Goal: Task Accomplishment & Management: Use online tool/utility

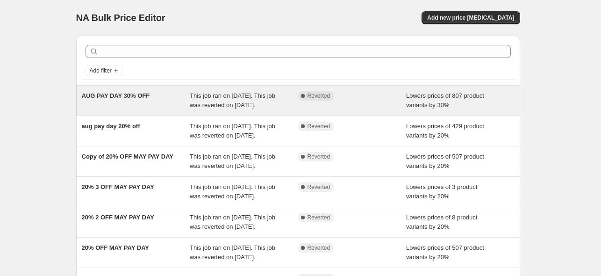
click at [120, 96] on span "AUG PAY DAY 30% OFF" at bounding box center [116, 95] width 68 height 7
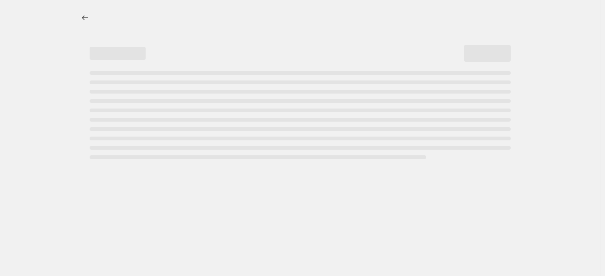
select select "percentage"
select select "collection"
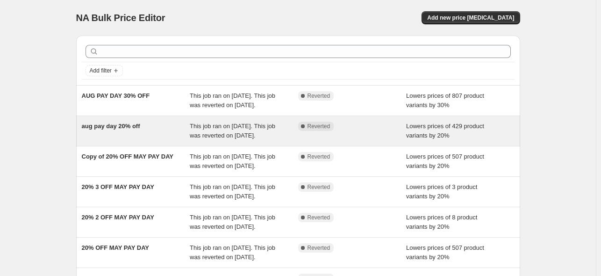
scroll to position [47, 0]
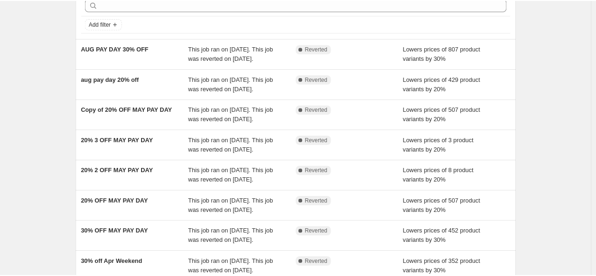
scroll to position [20, 0]
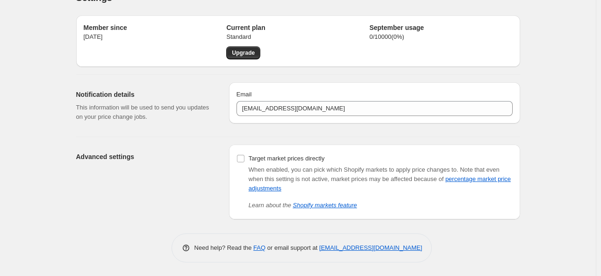
drag, startPoint x: 433, startPoint y: 248, endPoint x: 321, endPoint y: 252, distance: 111.7
click at [321, 252] on div "Need help? Read the FAQ or email support at support+a5251@northern-apps.com" at bounding box center [301, 247] width 261 height 29
copy p "[EMAIL_ADDRESS][DOMAIN_NAME]"
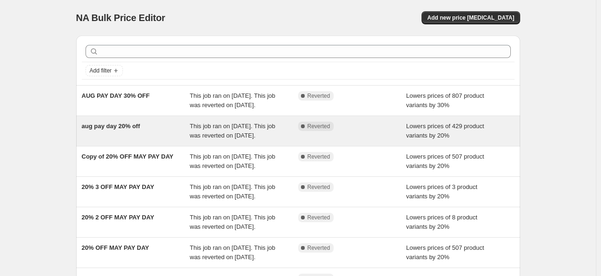
click at [127, 129] on span "aug pay day 20% off" at bounding box center [111, 125] width 58 height 7
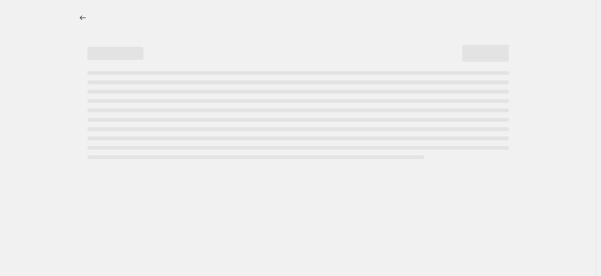
select select "percentage"
select select "collection"
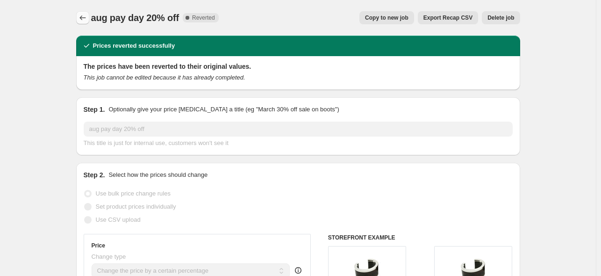
click at [85, 18] on icon "Price change jobs" at bounding box center [82, 17] width 9 height 9
